Goal: Information Seeking & Learning: Learn about a topic

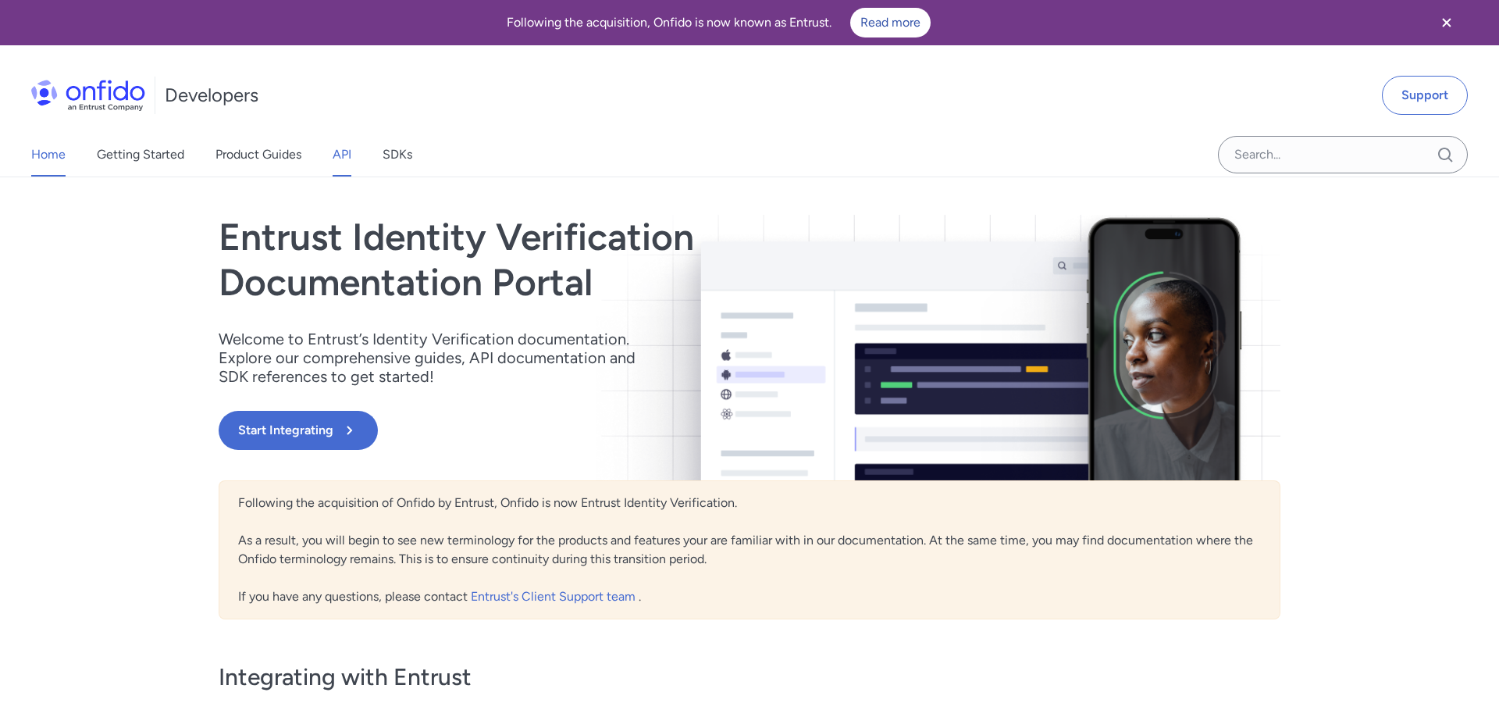
click at [337, 152] on link "API" at bounding box center [342, 155] width 19 height 44
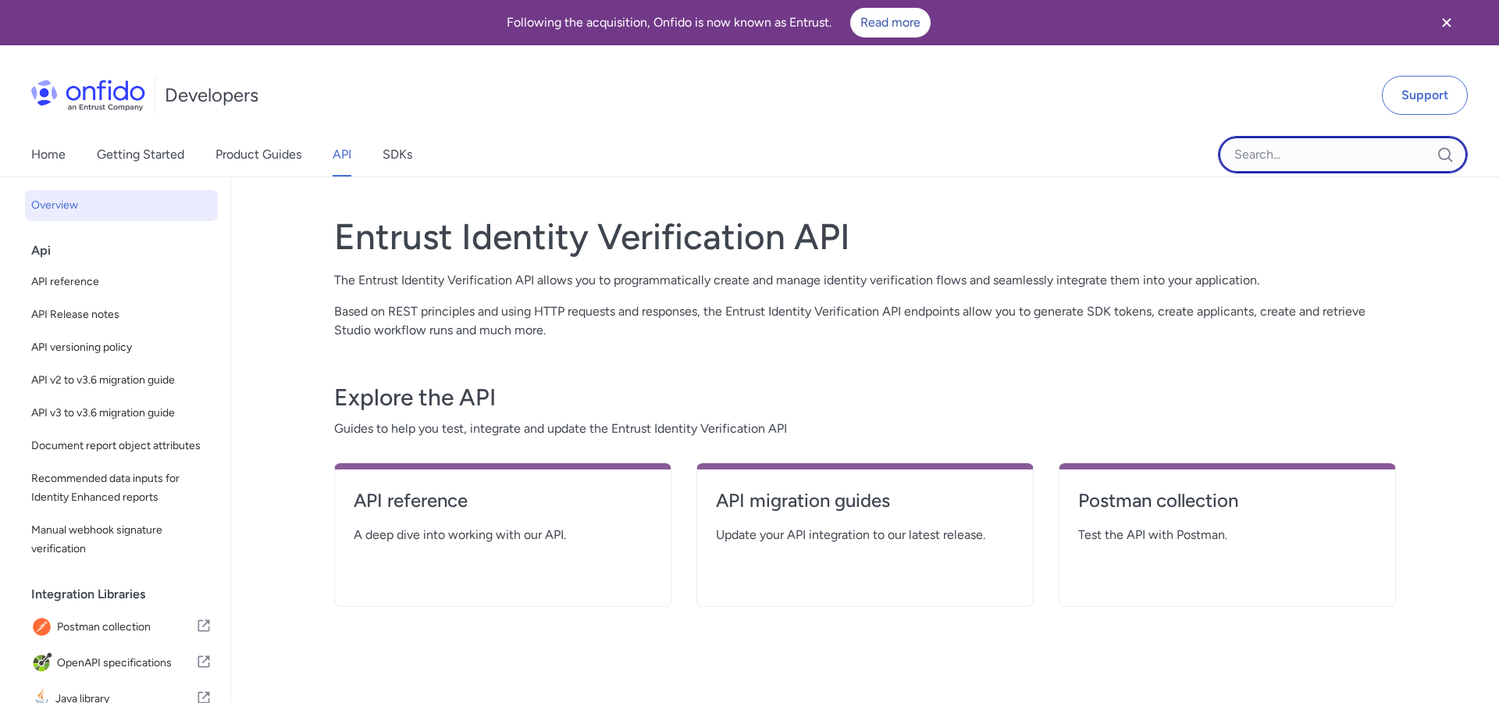
click at [1295, 165] on input "Onfido search input field" at bounding box center [1343, 154] width 250 height 37
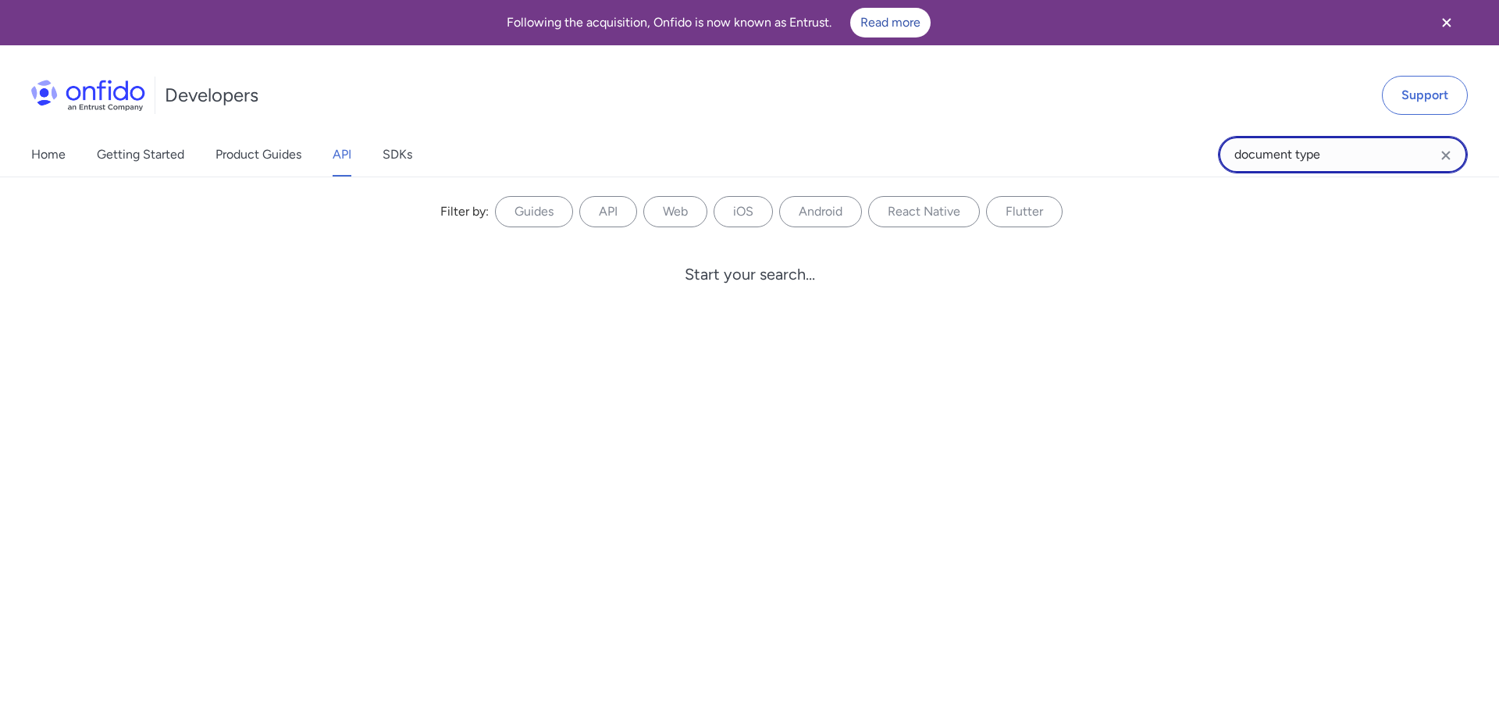
type input "document type"
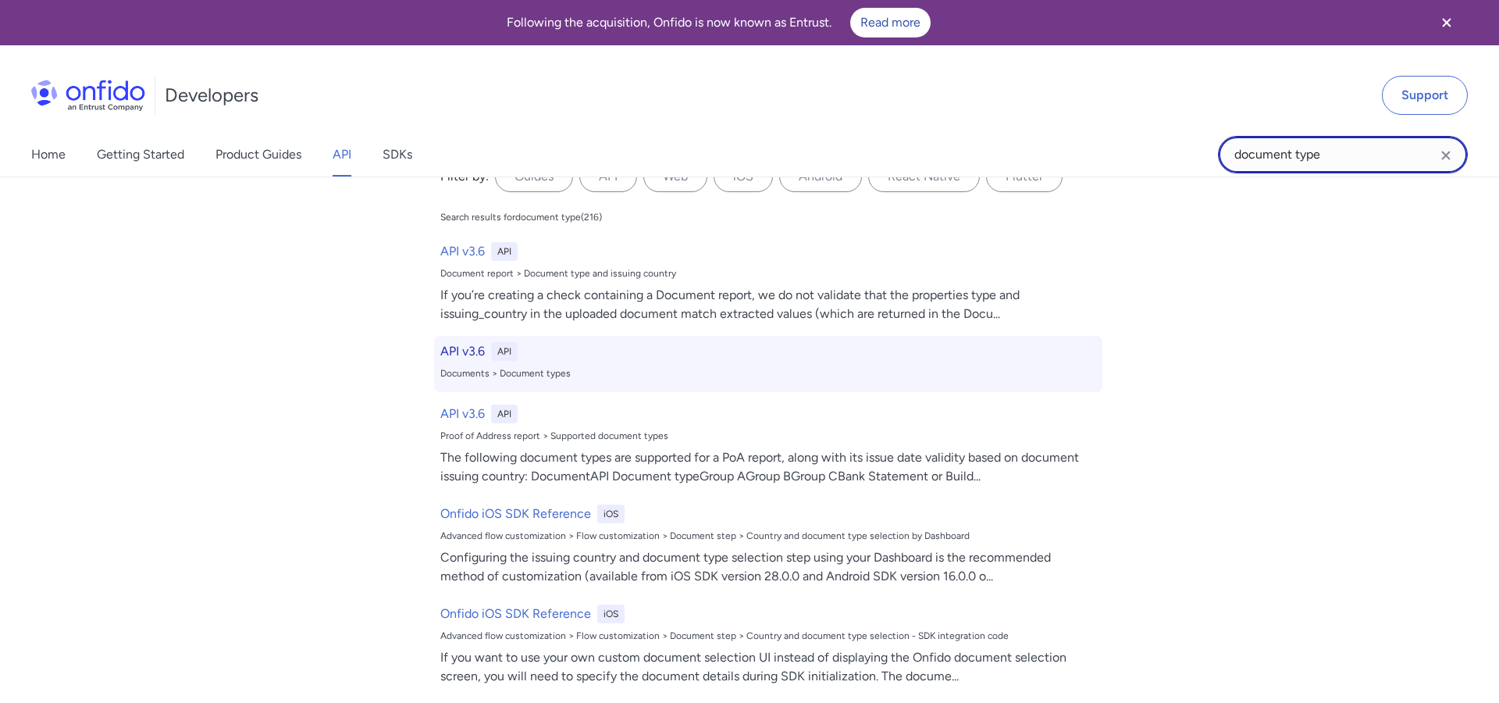
scroll to position [36, 0]
click at [471, 347] on h6 "API v3.6" at bounding box center [462, 350] width 44 height 19
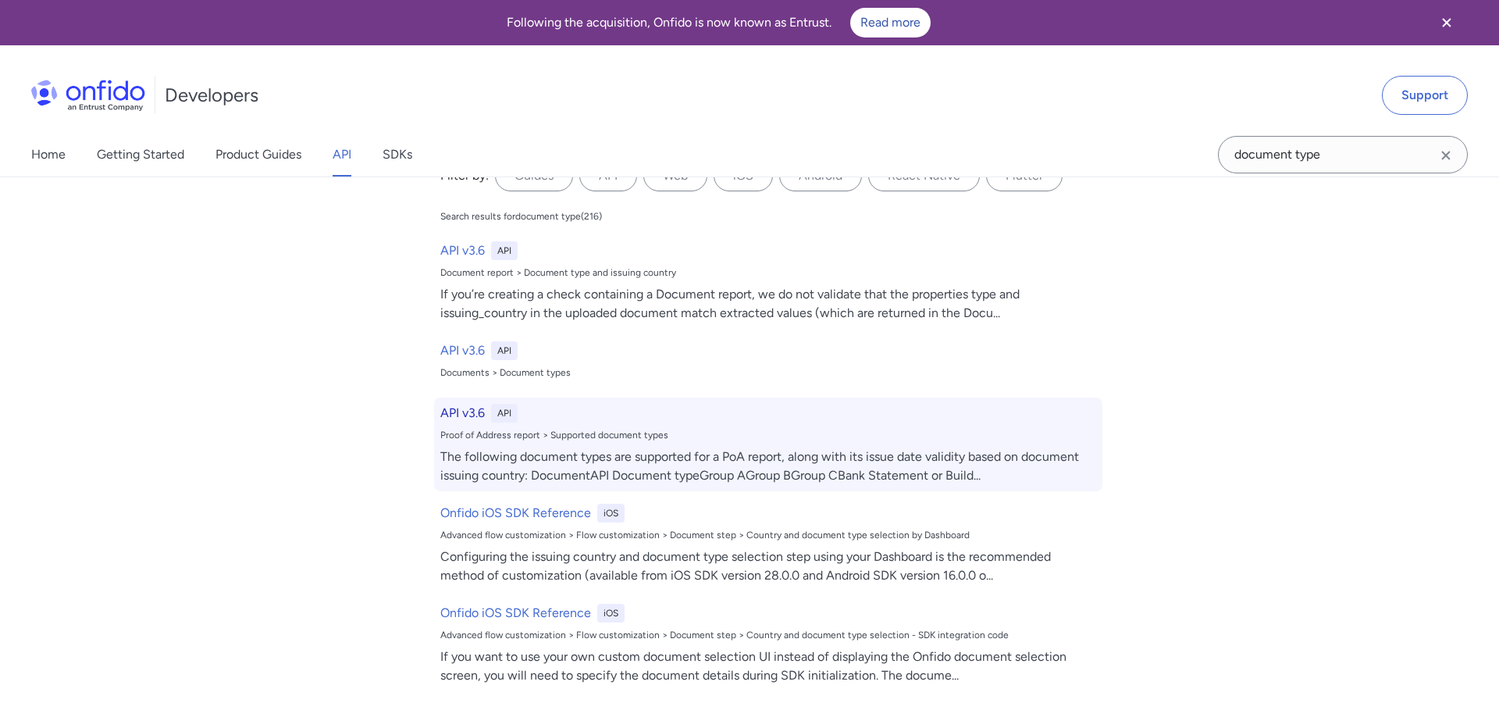
select select "http"
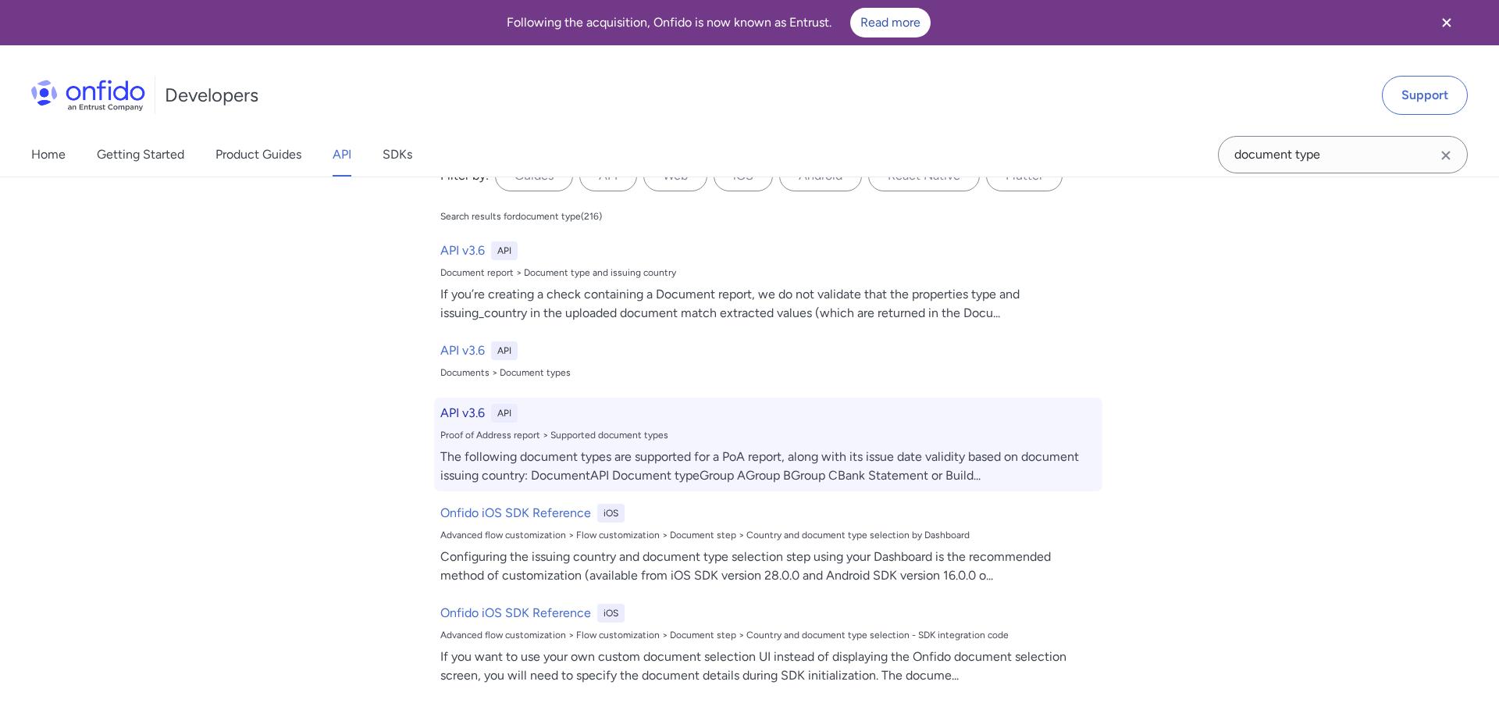
select select "http"
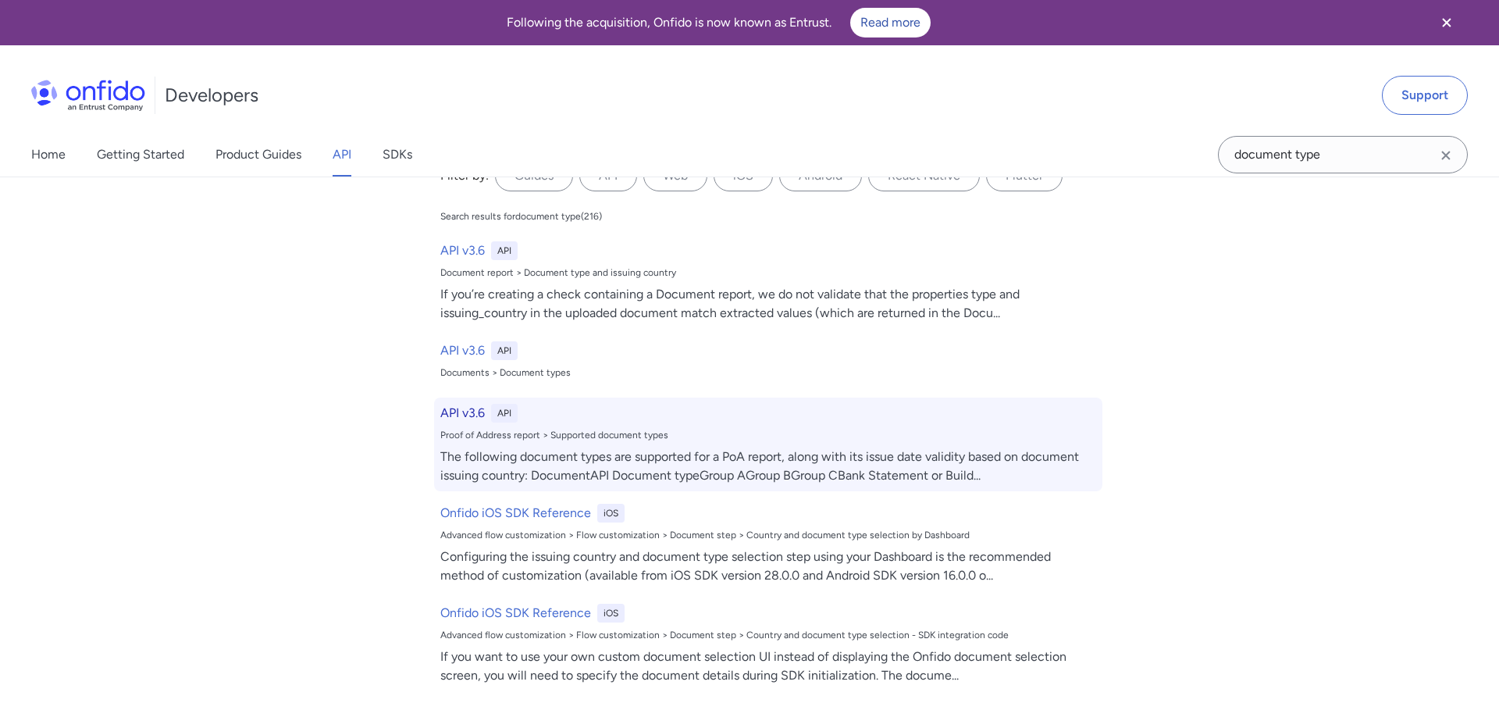
select select "http"
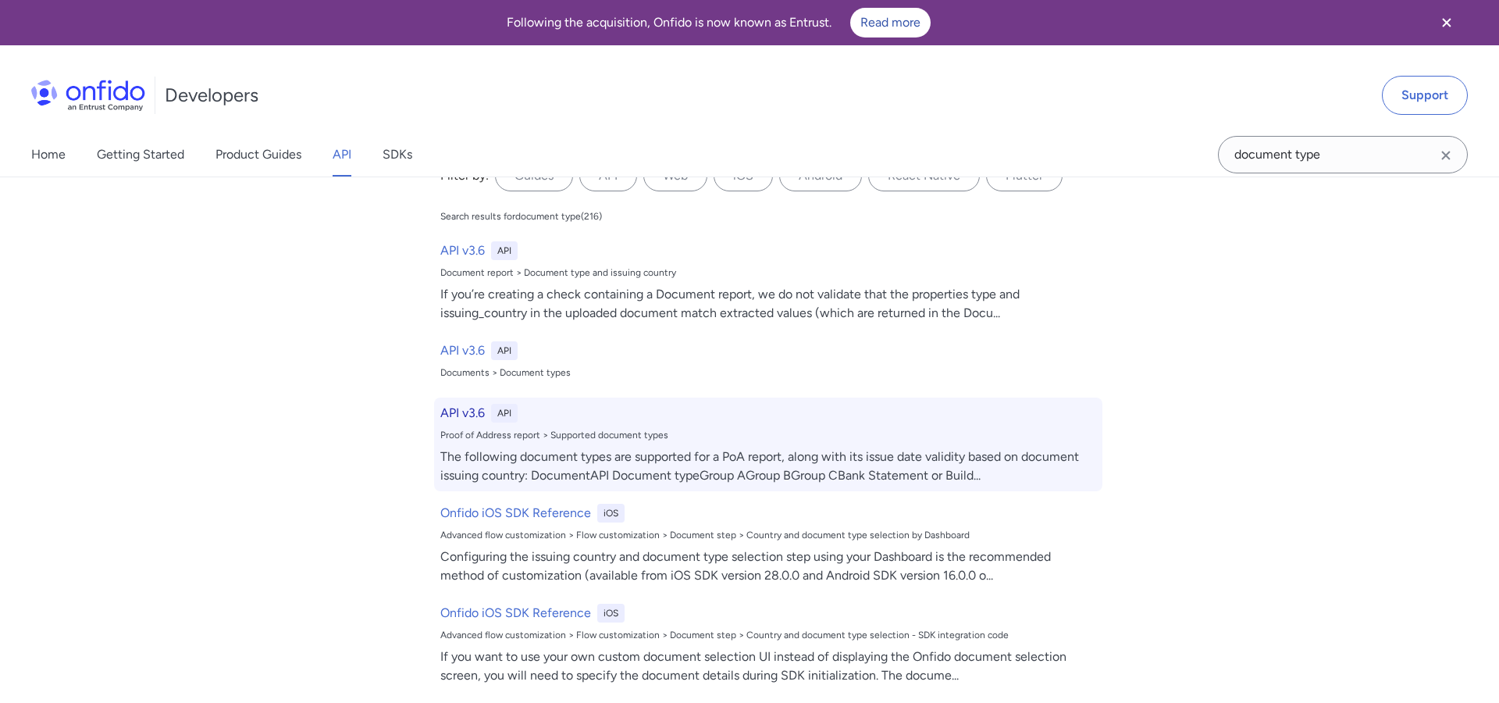
select select "http"
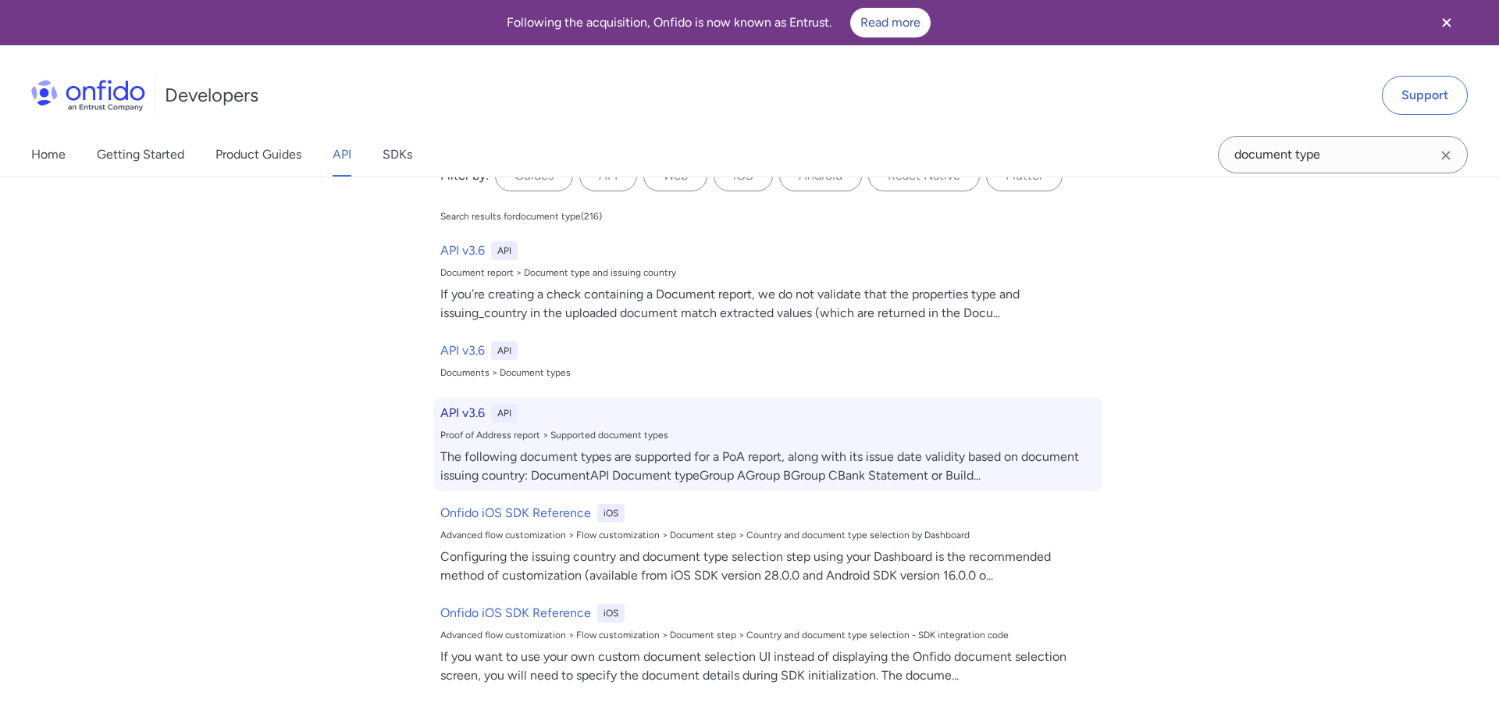
select select "http"
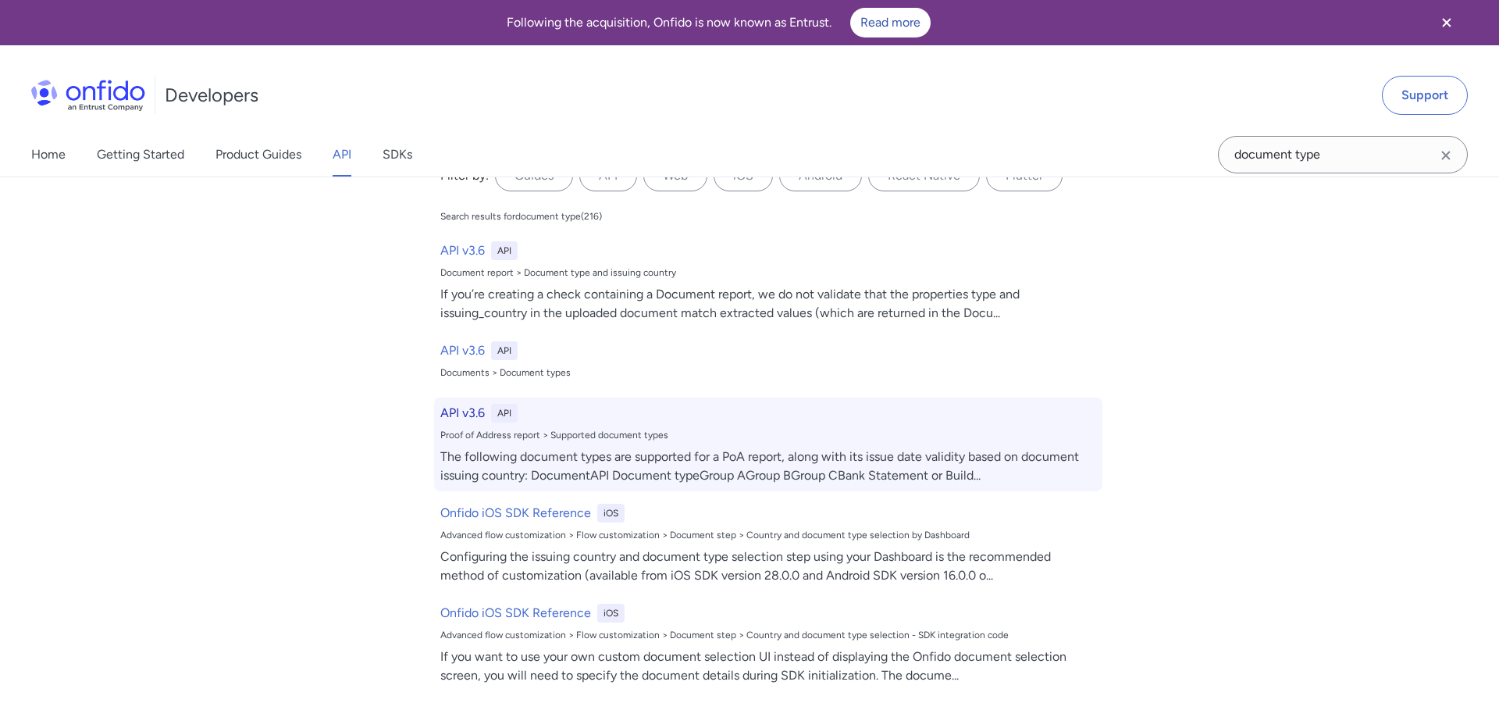
select select "http"
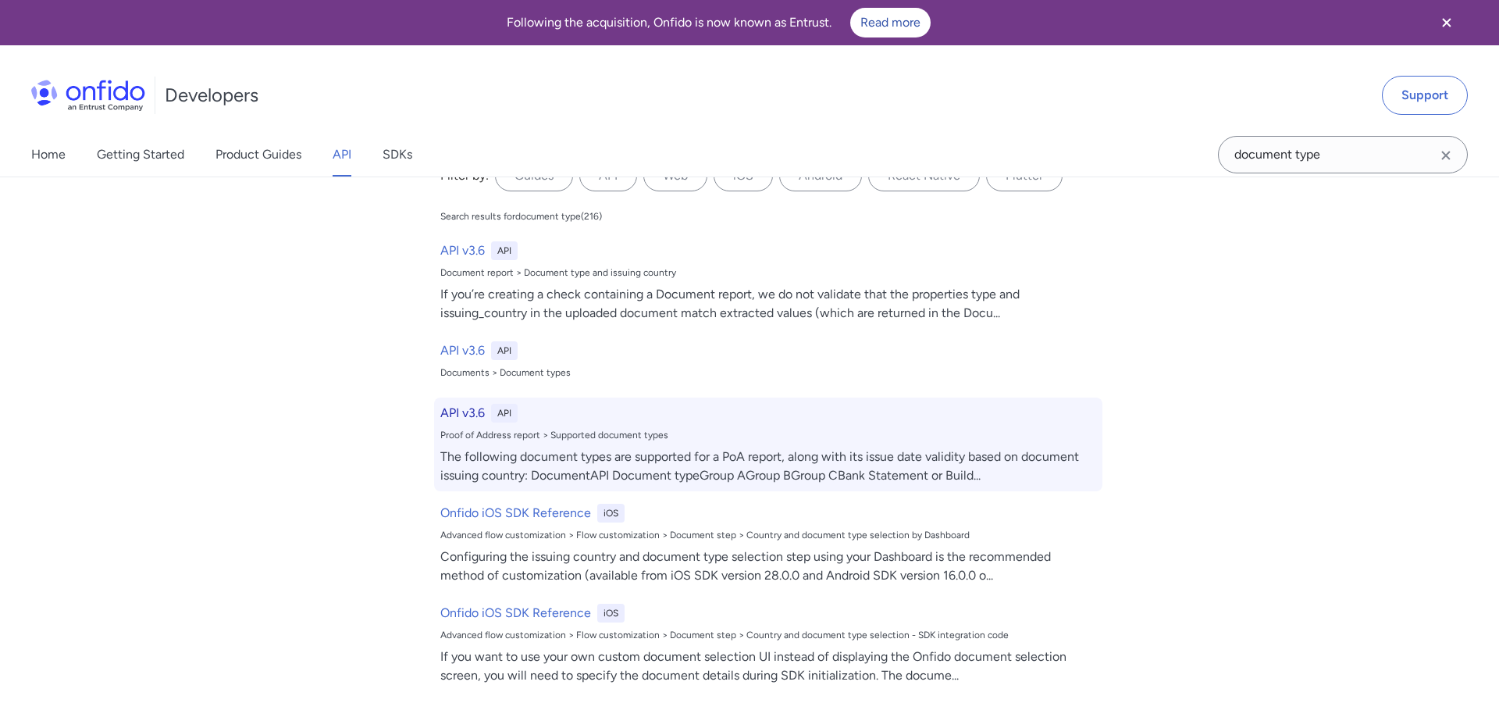
select select "http"
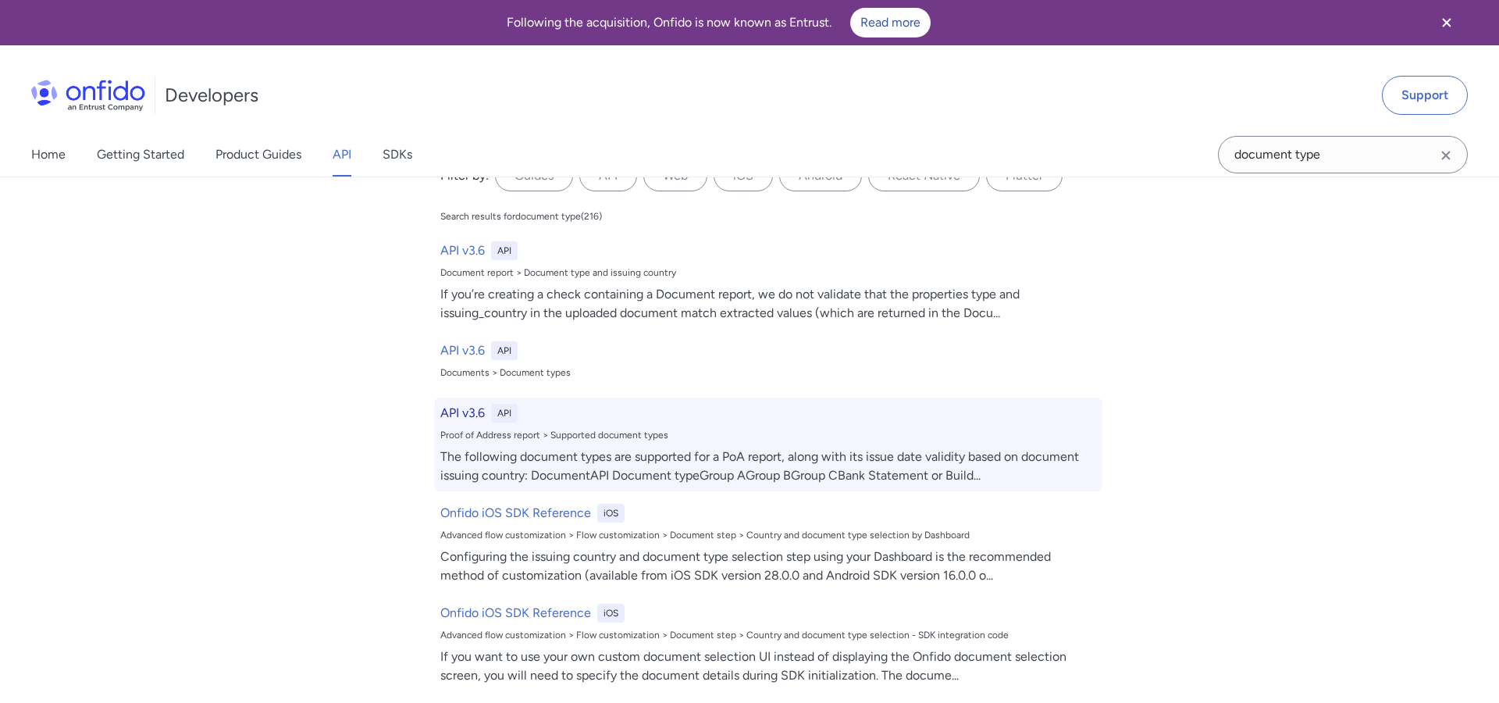
select select "http"
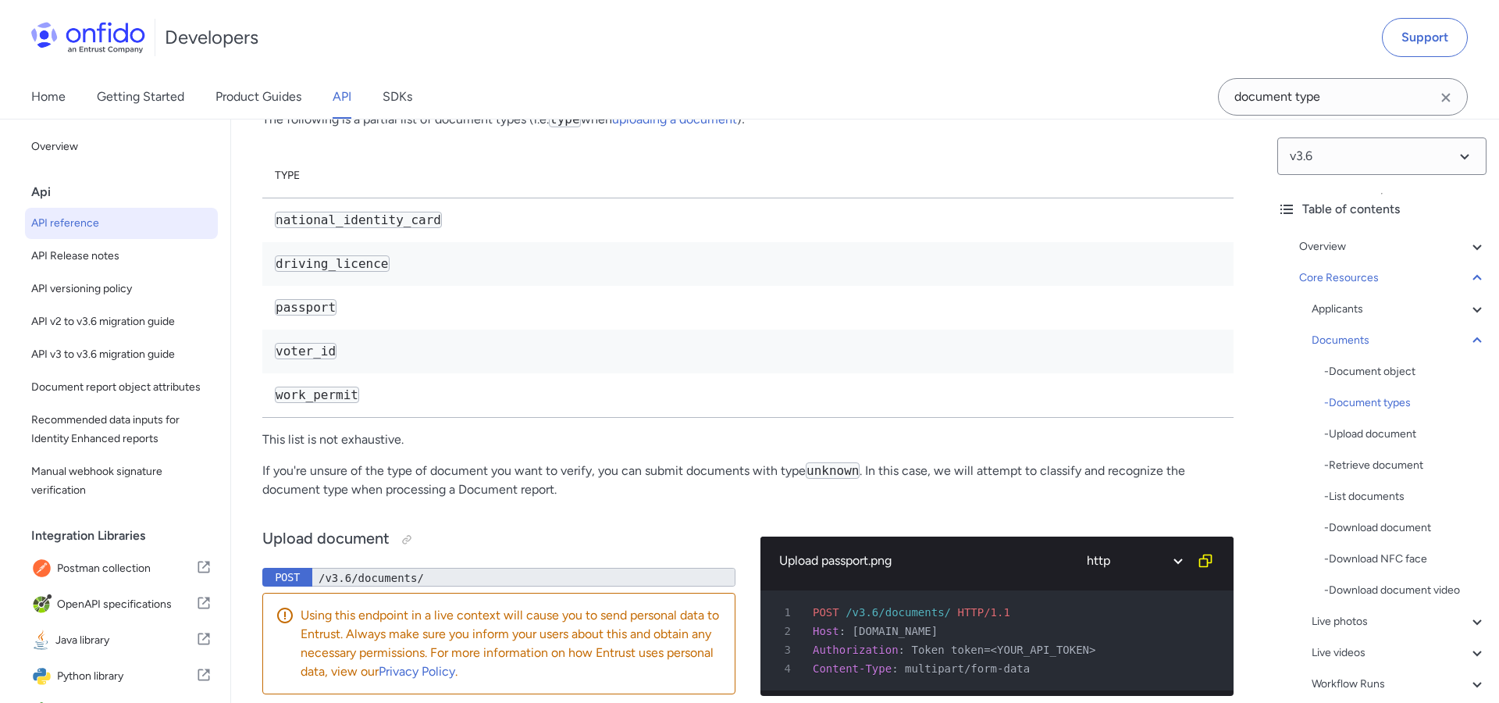
scroll to position [25332, 0]
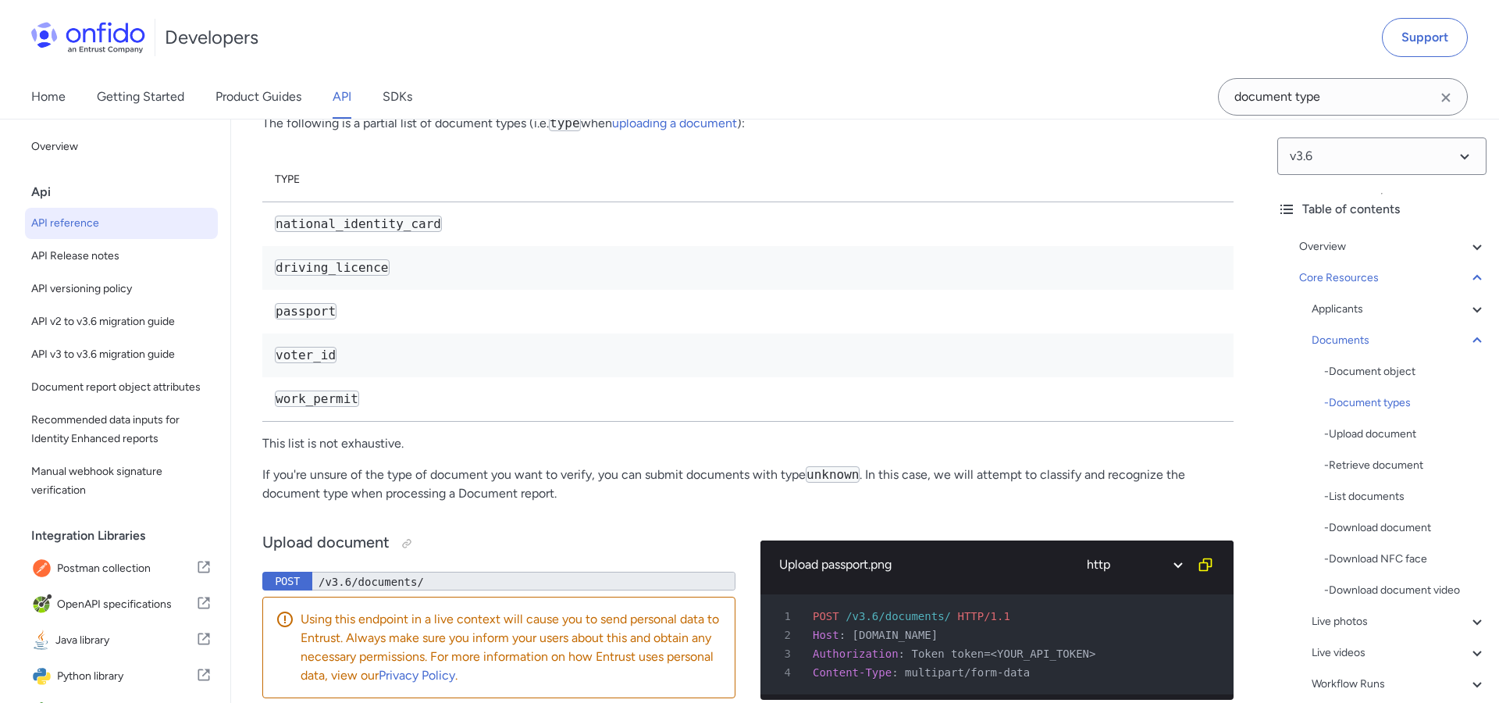
click at [396, 34] on div at bounding box center [397, 28] width 12 height 12
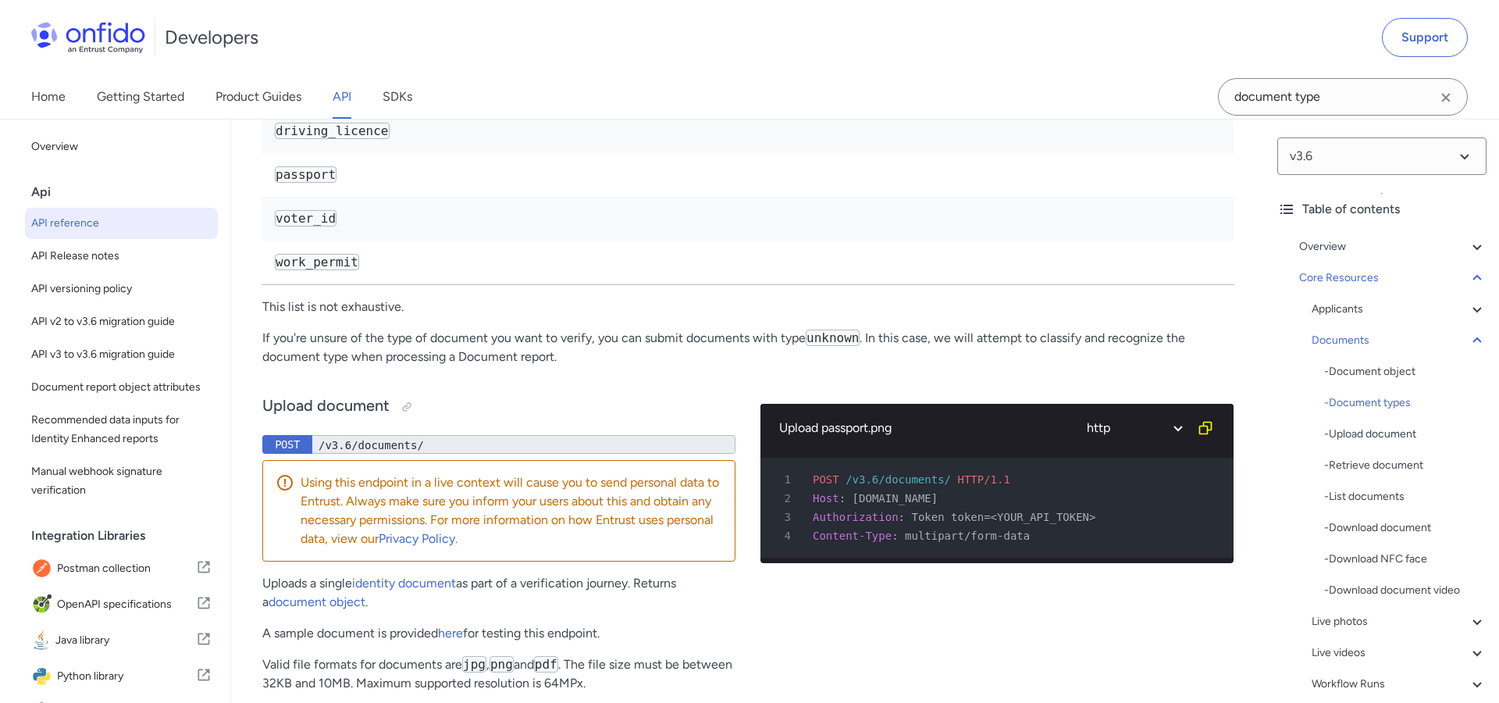
scroll to position [25480, 0]
